Goal: Task Accomplishment & Management: Complete application form

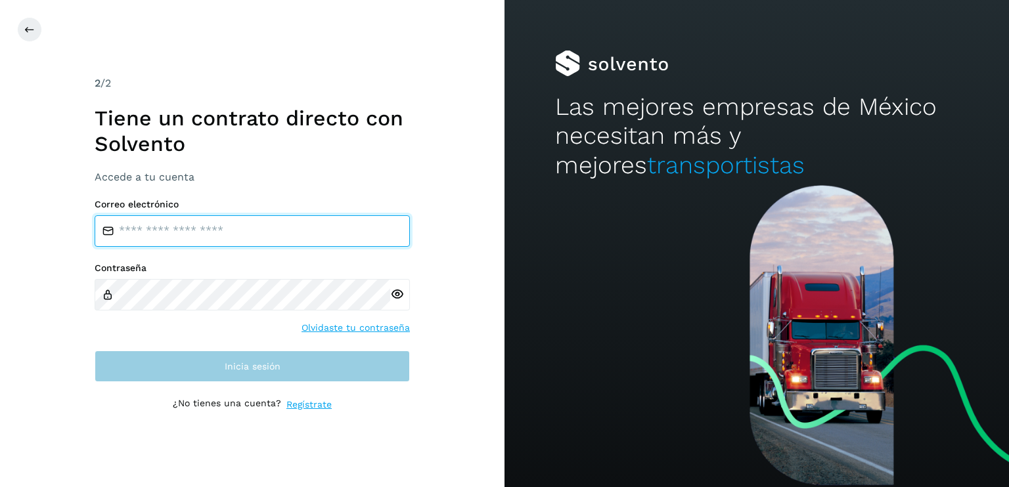
type input "**********"
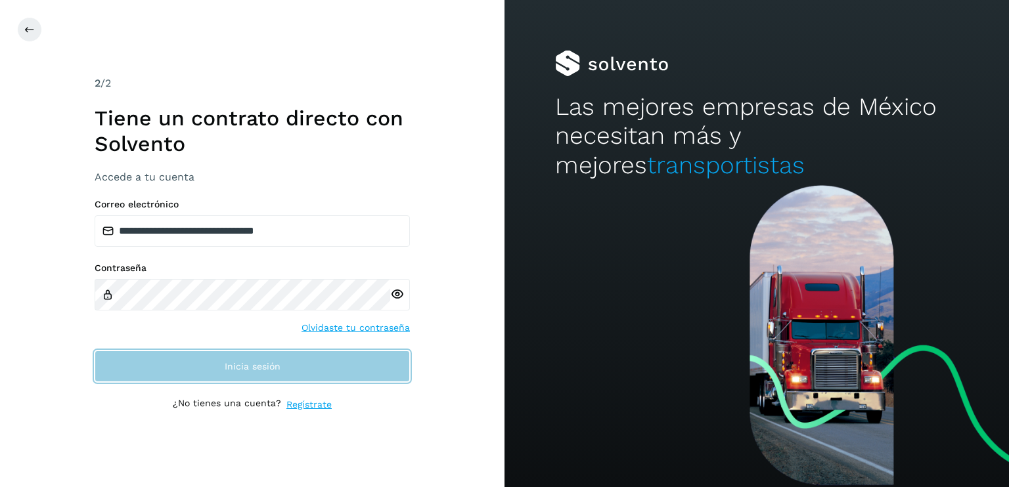
click at [238, 371] on button "Inicia sesión" at bounding box center [252, 367] width 315 height 32
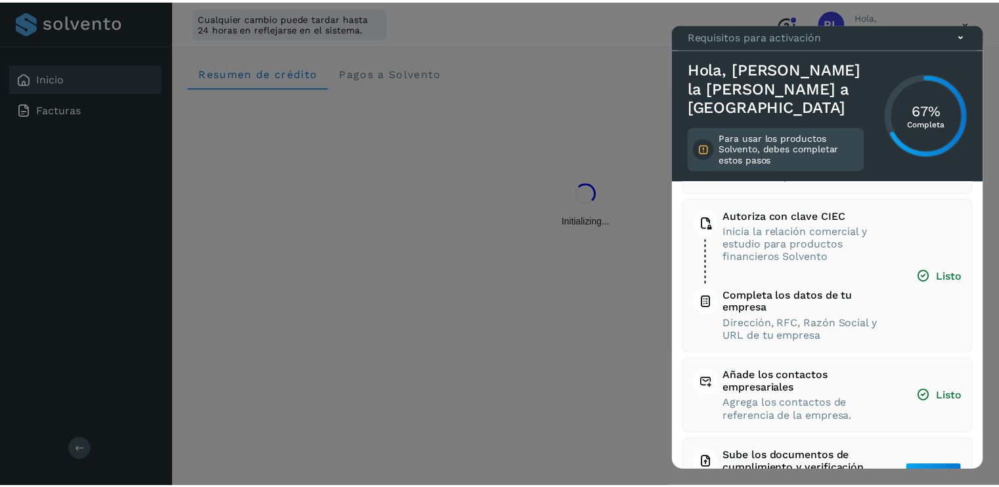
scroll to position [114, 0]
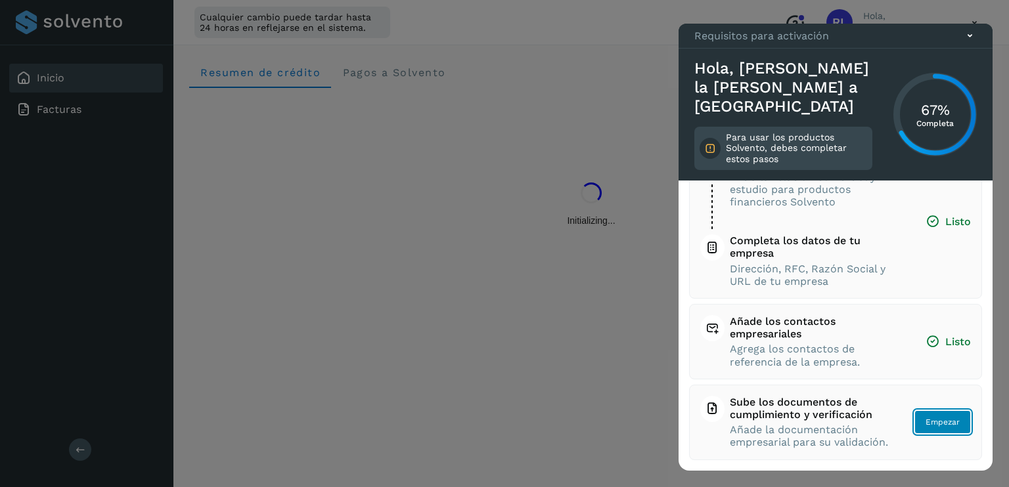
click at [933, 416] on span "Empezar" at bounding box center [942, 422] width 34 height 12
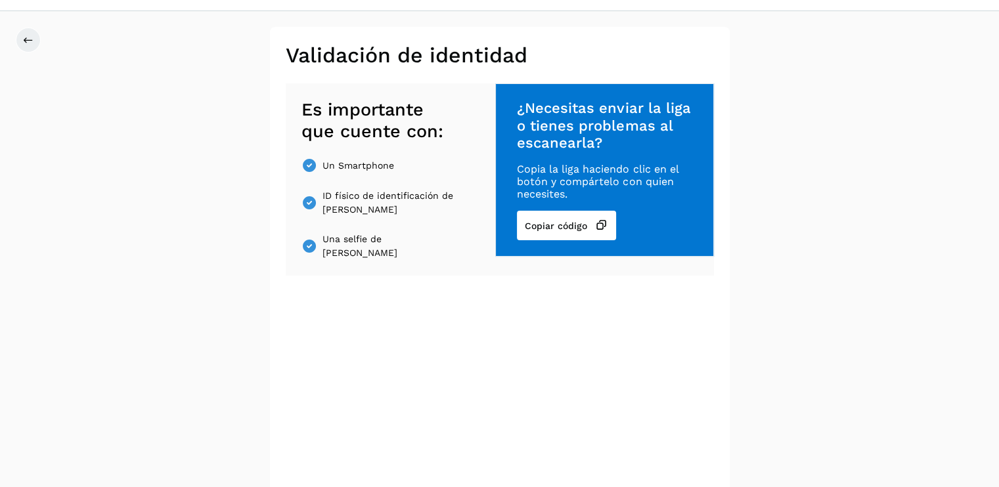
scroll to position [66, 0]
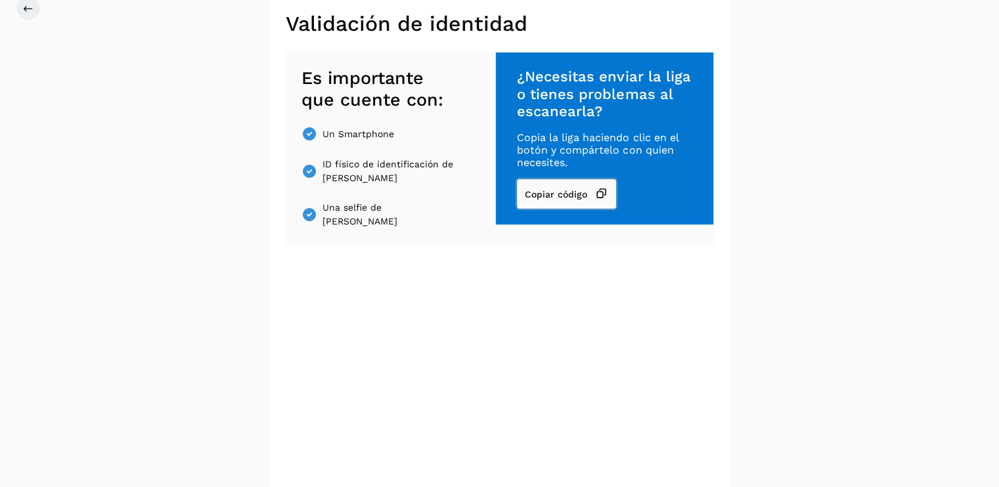
click at [599, 192] on icon at bounding box center [601, 194] width 13 height 14
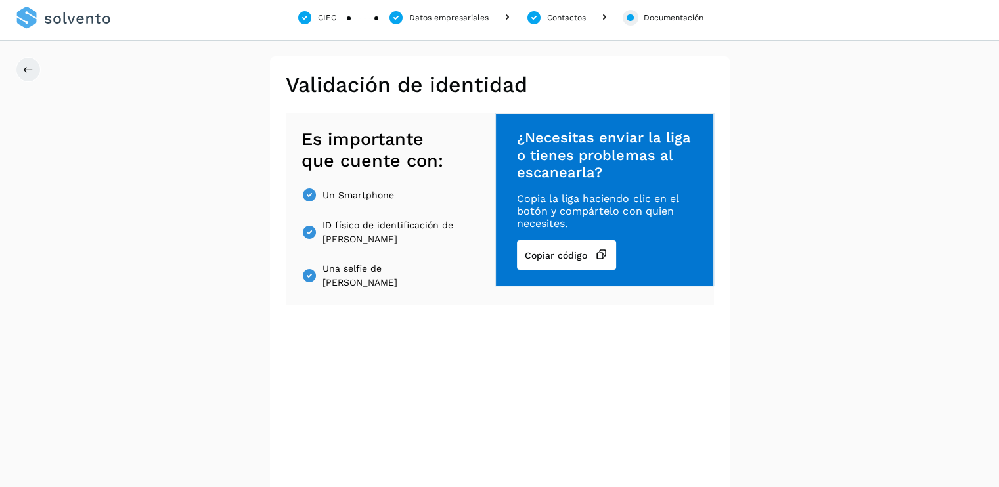
scroll to position [0, 0]
